Goal: Transaction & Acquisition: Book appointment/travel/reservation

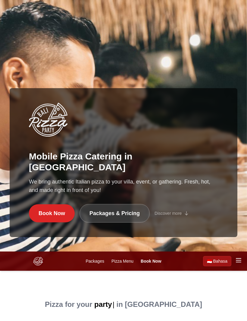
scroll to position [70, 0]
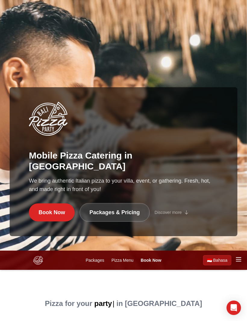
click at [122, 222] on link "Packages & Pricing" at bounding box center [114, 212] width 70 height 19
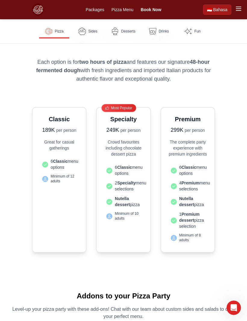
click at [129, 179] on ul "6 Classic menu options 2 Specialty menu selections Nutella dessert pizza Minimu…" at bounding box center [123, 192] width 39 height 61
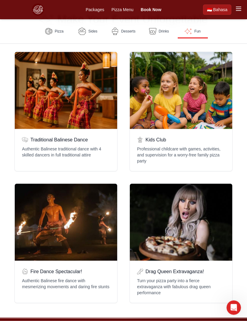
scroll to position [1339, 0]
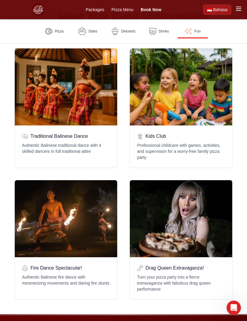
click at [54, 146] on p "Authentic Balinese traditional dance with 4 skilled dancers in full traditional…" at bounding box center [66, 148] width 88 height 12
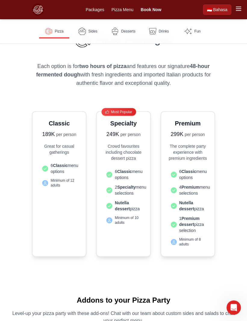
scroll to position [160, 0]
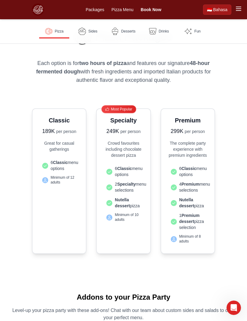
click at [128, 208] on strong "Nutella dessert" at bounding box center [122, 202] width 15 height 11
click at [217, 2] on div "Packages Pizza Menu Book Now Packages Pizza Menu FAQs Book Now More 🇮🇩 Bahasa 🇮…" at bounding box center [123, 9] width 202 height 19
click at [217, 9] on span "Bahasa" at bounding box center [220, 10] width 14 height 6
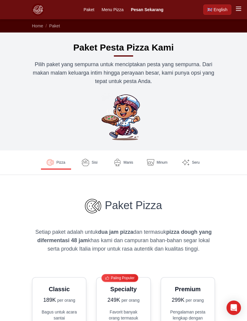
click at [212, 13] on link "🇬🇧 English" at bounding box center [217, 10] width 28 height 10
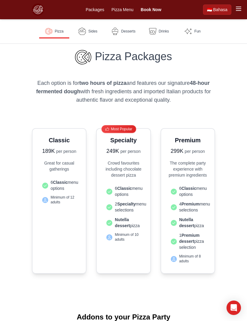
scroll to position [141, 0]
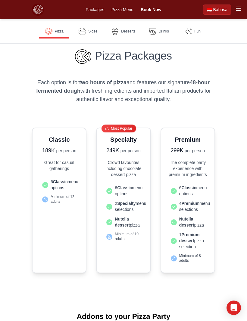
click at [122, 12] on link "Pizza Menu" at bounding box center [122, 10] width 22 height 6
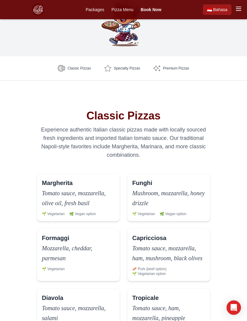
scroll to position [85, 0]
click at [93, 19] on div "Packages Pizza Menu Book Now Packages Pizza Menu FAQs Book Now More 🇮🇩 Bahasa" at bounding box center [123, 9] width 183 height 19
click at [98, 11] on link "Packages" at bounding box center [94, 10] width 18 height 6
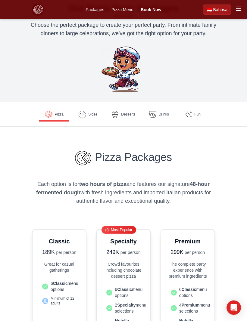
scroll to position [39, 0]
click at [121, 12] on link "Pizza Menu" at bounding box center [122, 10] width 22 height 6
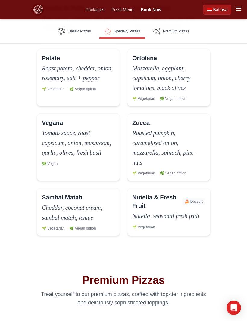
scroll to position [573, 0]
click at [180, 32] on span "Premium Pizzas" at bounding box center [176, 31] width 26 height 5
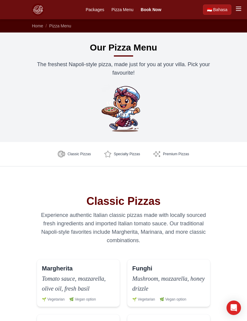
click at [101, 11] on link "Packages" at bounding box center [94, 10] width 18 height 6
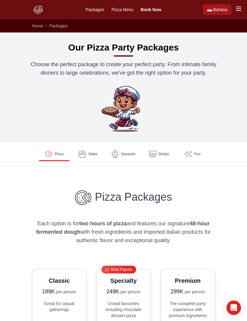
click at [237, 10] on icon "button" at bounding box center [238, 9] width 5 height 4
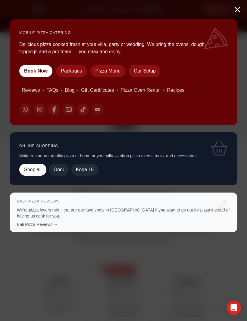
click at [239, 11] on line "Close menu" at bounding box center [237, 9] width 5 height 5
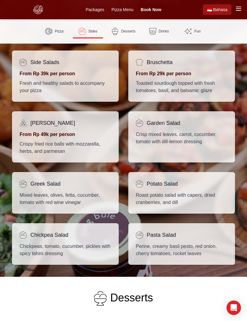
scroll to position [515, 0]
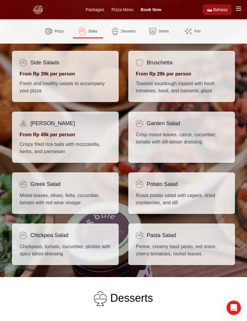
click at [211, 94] on p "Toasted sourdough topped with fresh tomatoes, basil, and balsamic glaze" at bounding box center [181, 87] width 91 height 14
click at [213, 94] on p "Toasted sourdough topped with fresh tomatoes, basil, and balsamic glaze" at bounding box center [181, 87] width 91 height 14
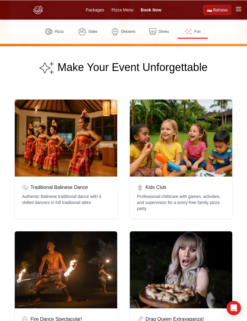
scroll to position [1288, 0]
